Goal: Understand process/instructions

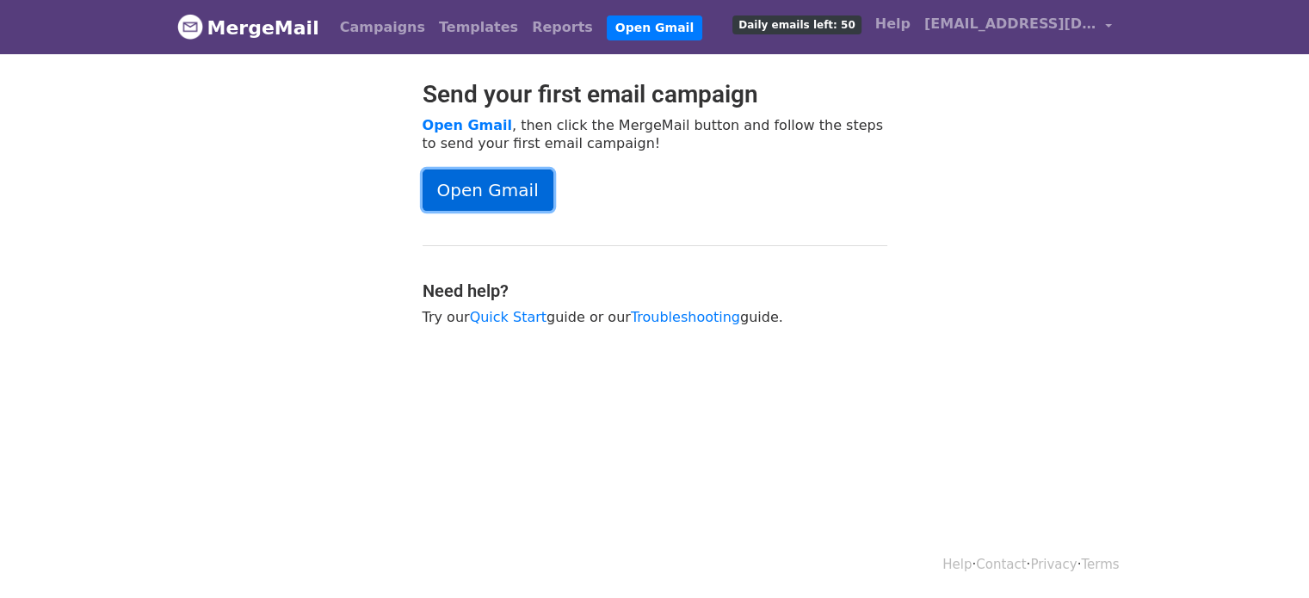
click at [490, 198] on link "Open Gmail" at bounding box center [488, 190] width 131 height 41
click at [467, 185] on link "Open Gmail" at bounding box center [488, 190] width 131 height 41
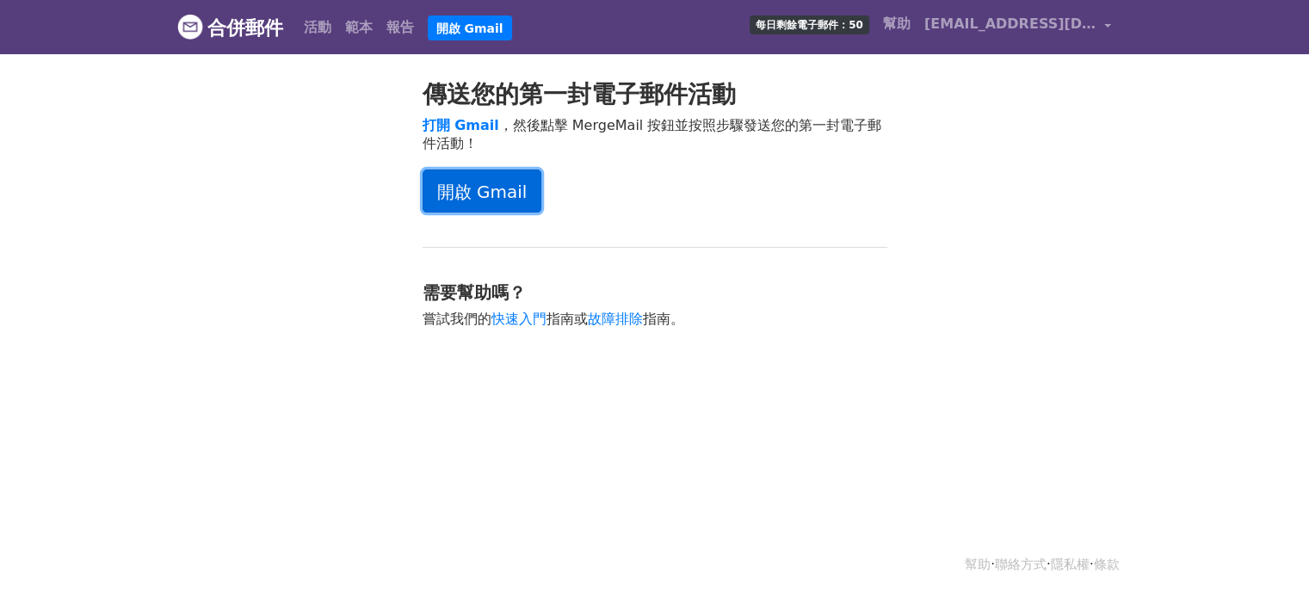
click at [489, 185] on font "開啟 Gmail" at bounding box center [482, 192] width 90 height 21
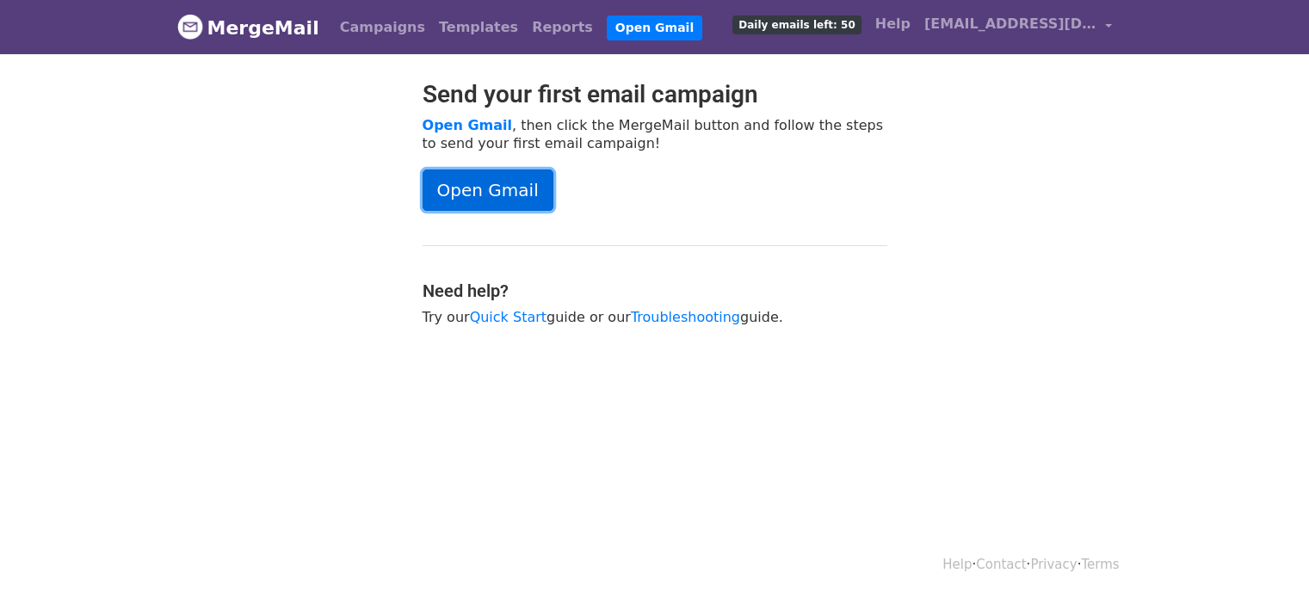
click at [504, 187] on link "Open Gmail" at bounding box center [488, 190] width 131 height 41
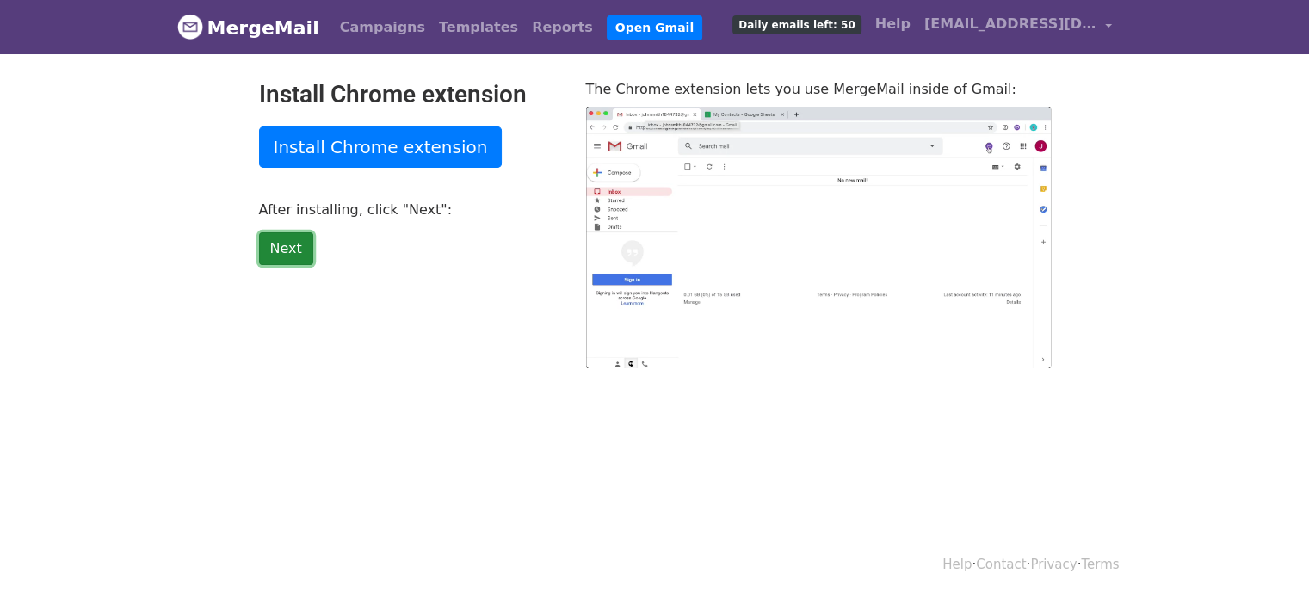
click at [282, 251] on link "Next" at bounding box center [286, 248] width 54 height 33
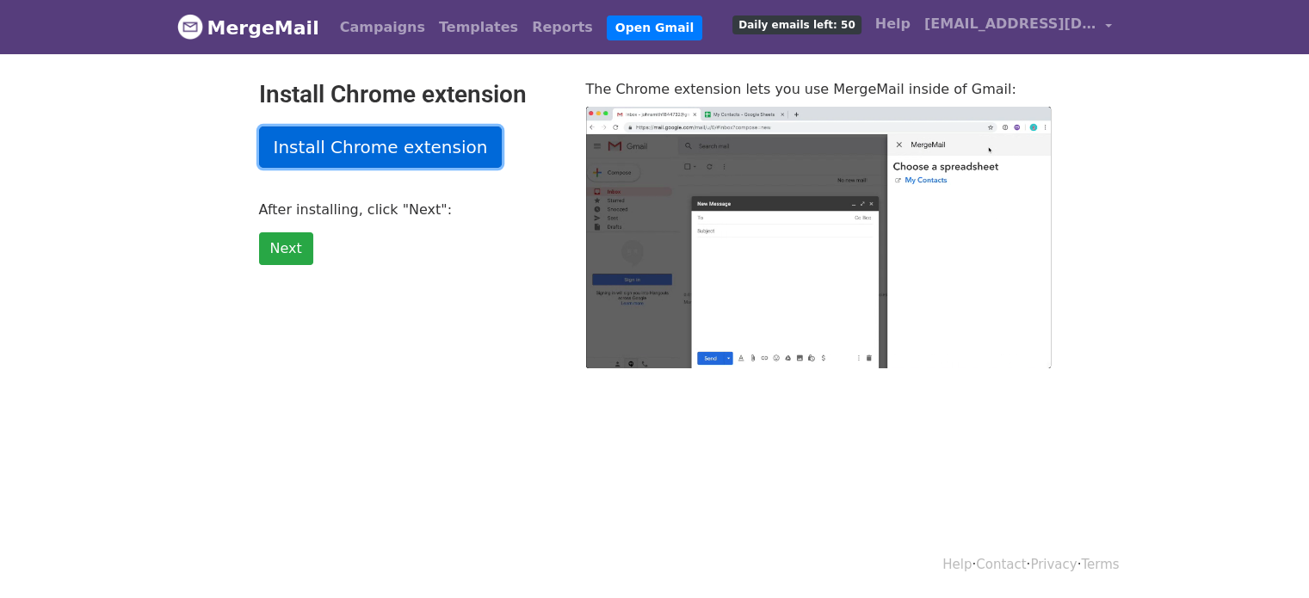
click at [336, 148] on link "Install Chrome extension" at bounding box center [381, 147] width 244 height 41
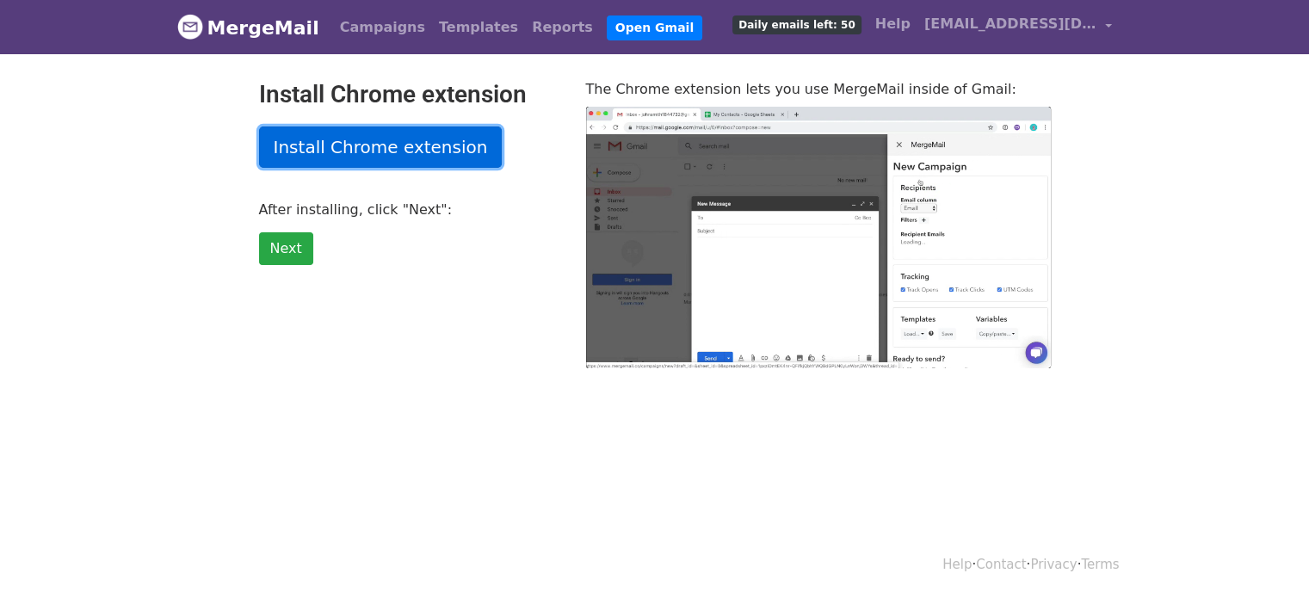
type input "10.24"
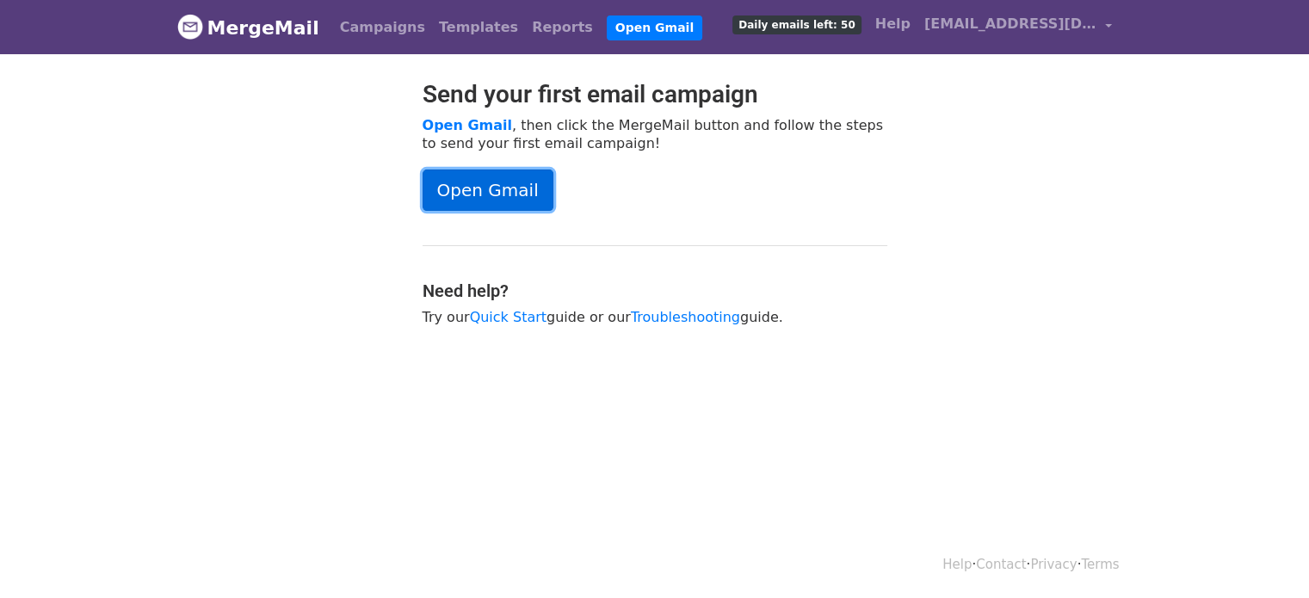
click at [500, 187] on link "Open Gmail" at bounding box center [488, 190] width 131 height 41
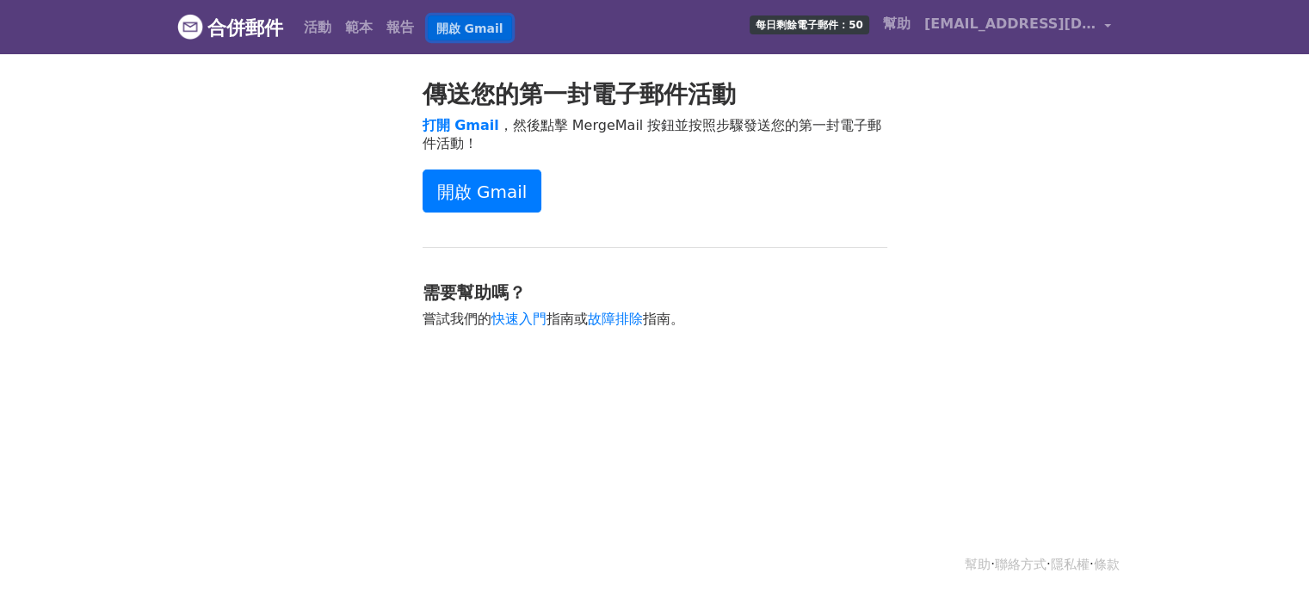
click at [463, 23] on font "開啟 Gmail" at bounding box center [469, 28] width 67 height 14
click at [1074, 22] on font "[EMAIL_ADDRESS][DOMAIN_NAME]" at bounding box center [1058, 23] width 269 height 16
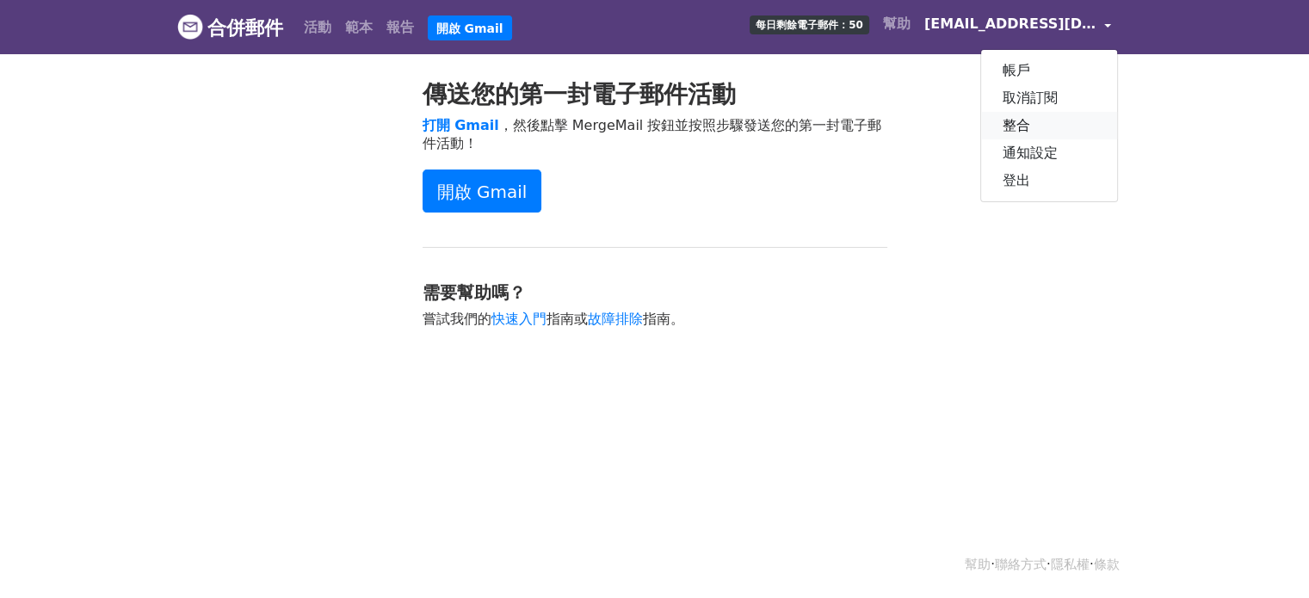
click at [1026, 129] on font "整合" at bounding box center [1016, 125] width 28 height 16
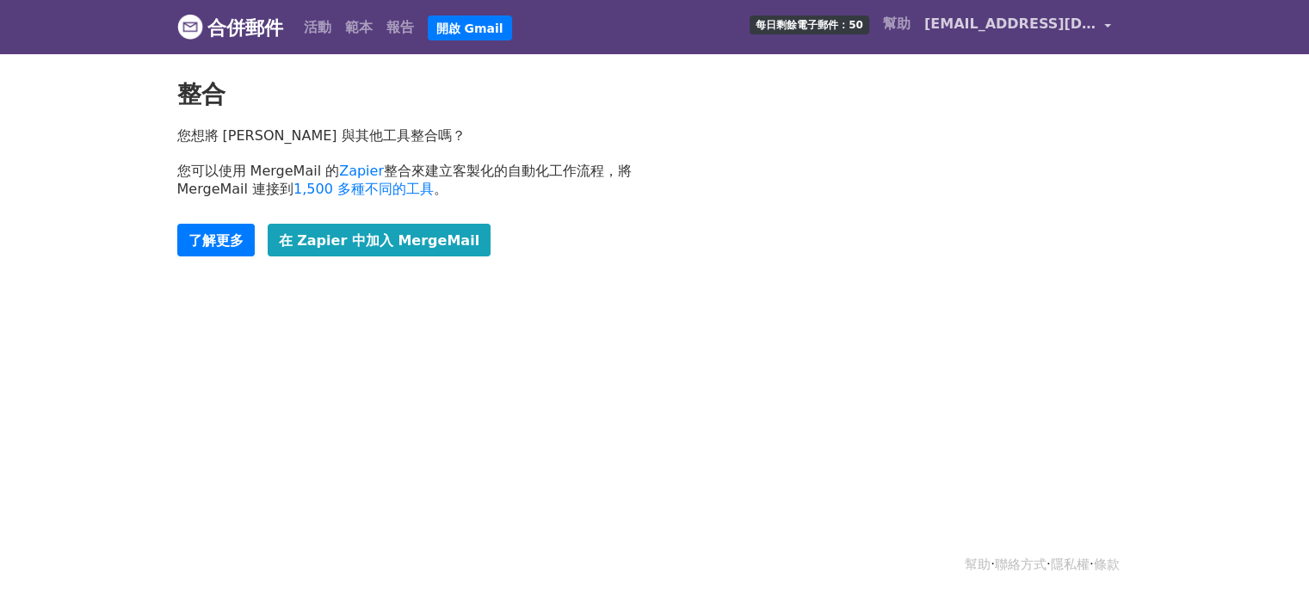
click at [1033, 22] on font "[EMAIL_ADDRESS][DOMAIN_NAME]" at bounding box center [1058, 23] width 269 height 16
click at [1023, 65] on font "帳戶" at bounding box center [1016, 70] width 28 height 16
